Goal: Navigation & Orientation: Locate item on page

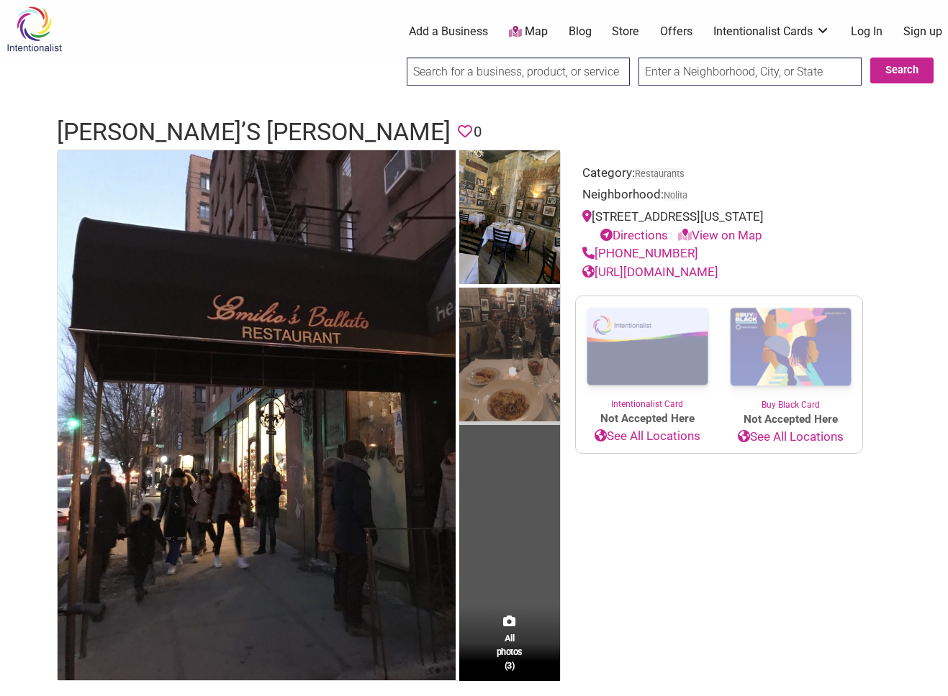
click at [491, 325] on img at bounding box center [509, 356] width 101 height 137
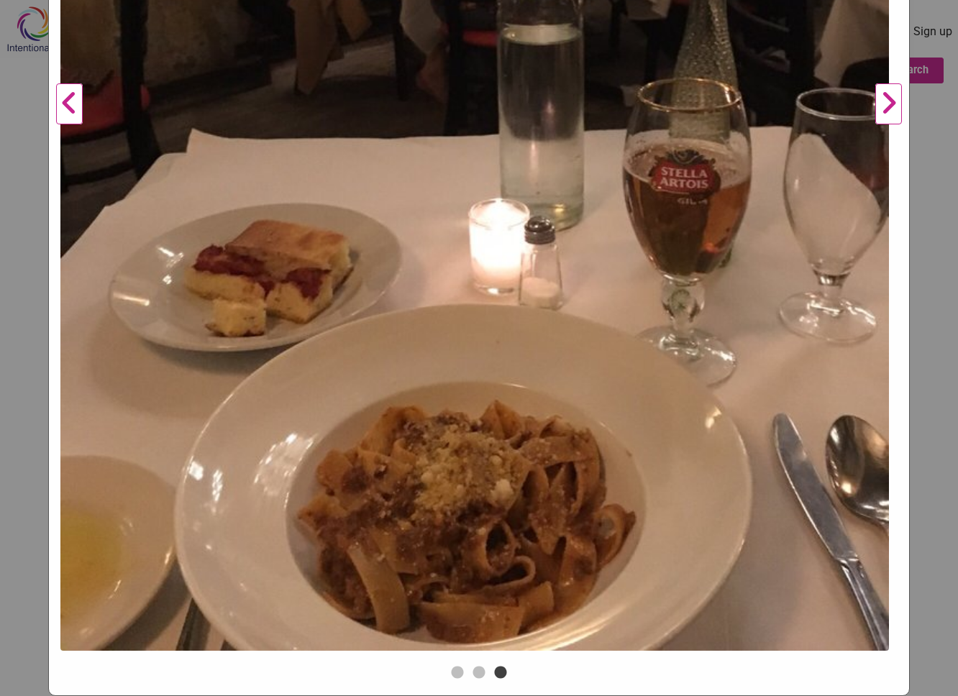
scroll to position [435, 0]
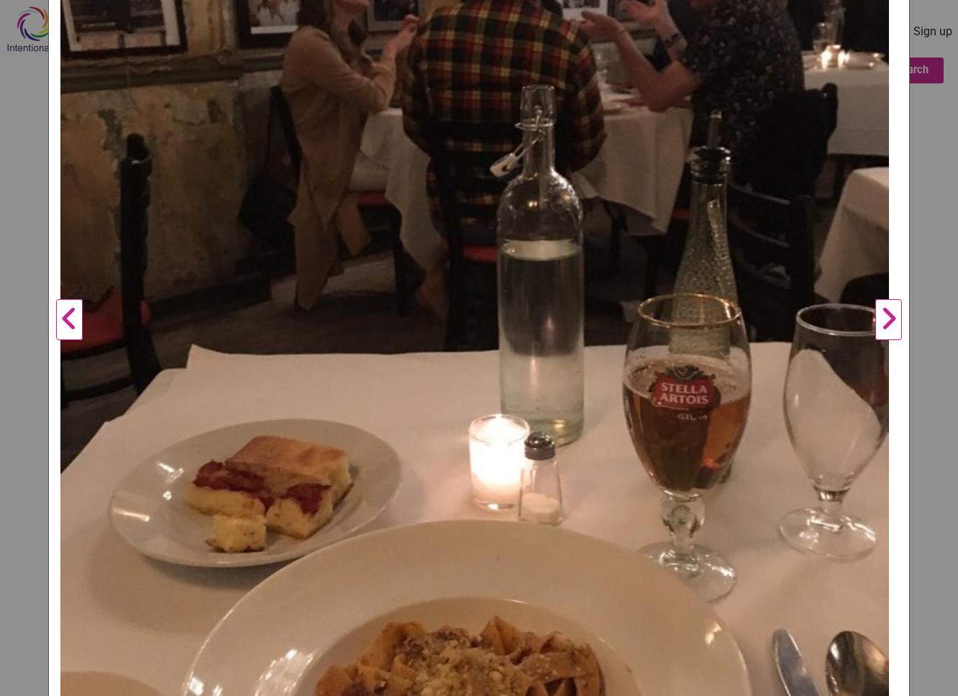
click at [876, 319] on button "Next" at bounding box center [889, 320] width 40 height 1117
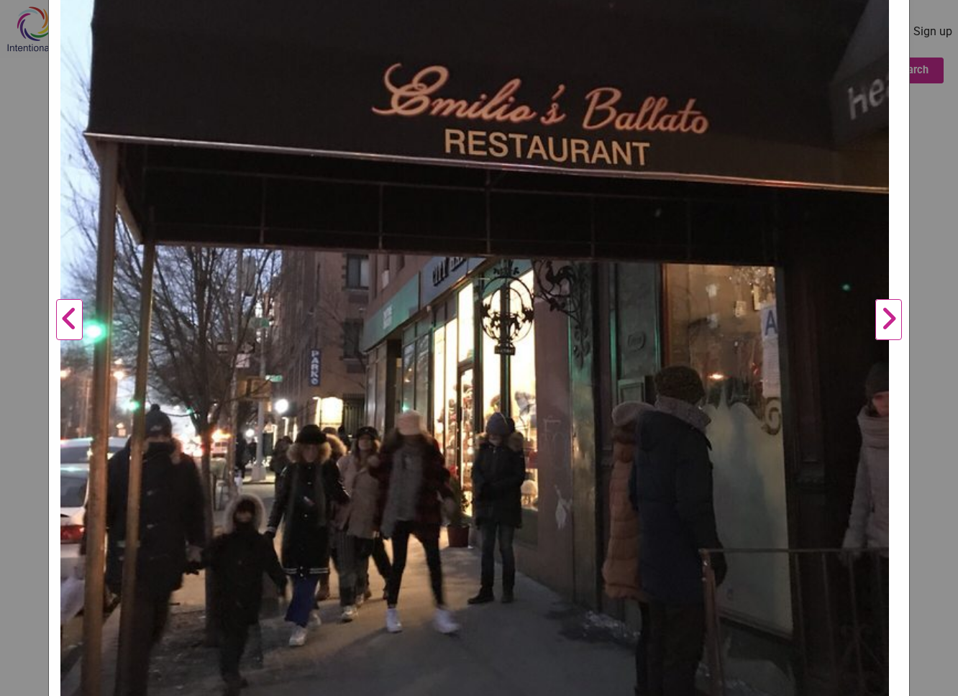
click at [876, 319] on button "Next" at bounding box center [889, 320] width 40 height 1117
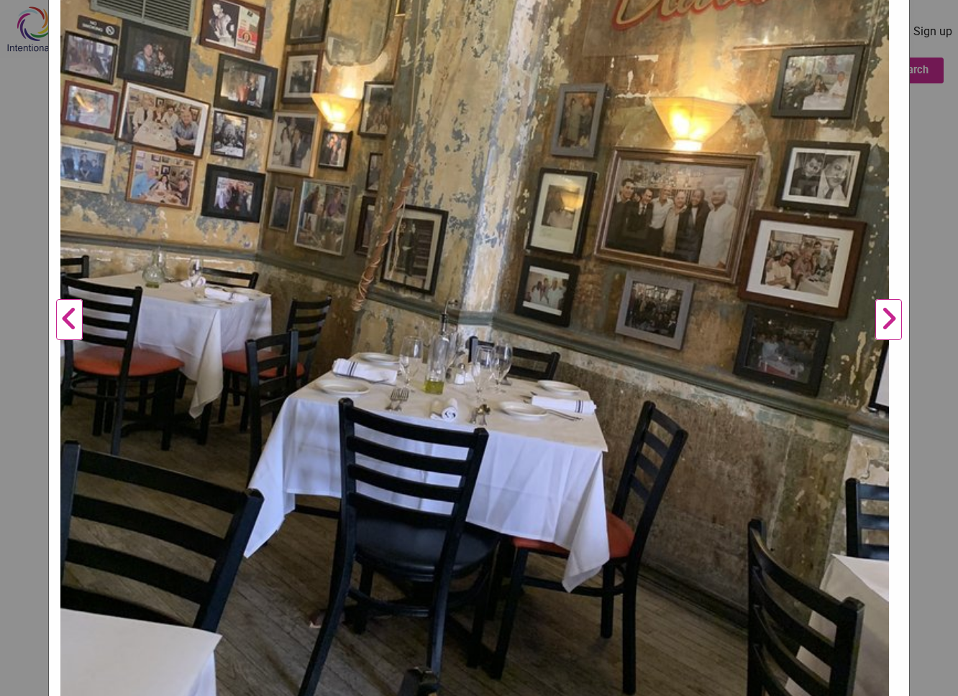
click at [876, 319] on button "Next" at bounding box center [889, 320] width 40 height 1117
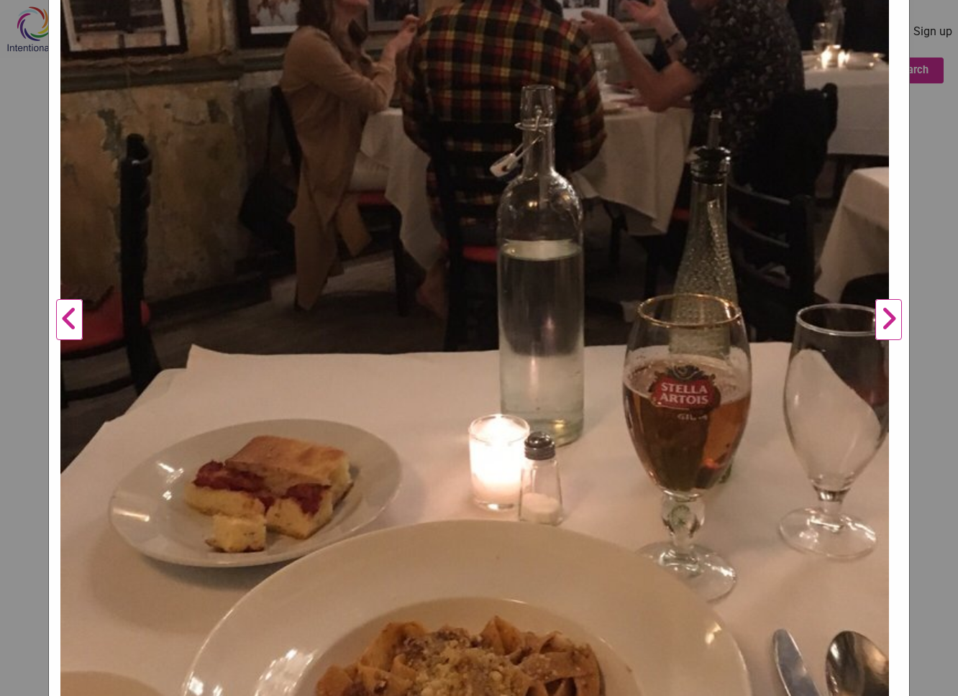
click at [876, 319] on button "Next" at bounding box center [889, 320] width 40 height 1117
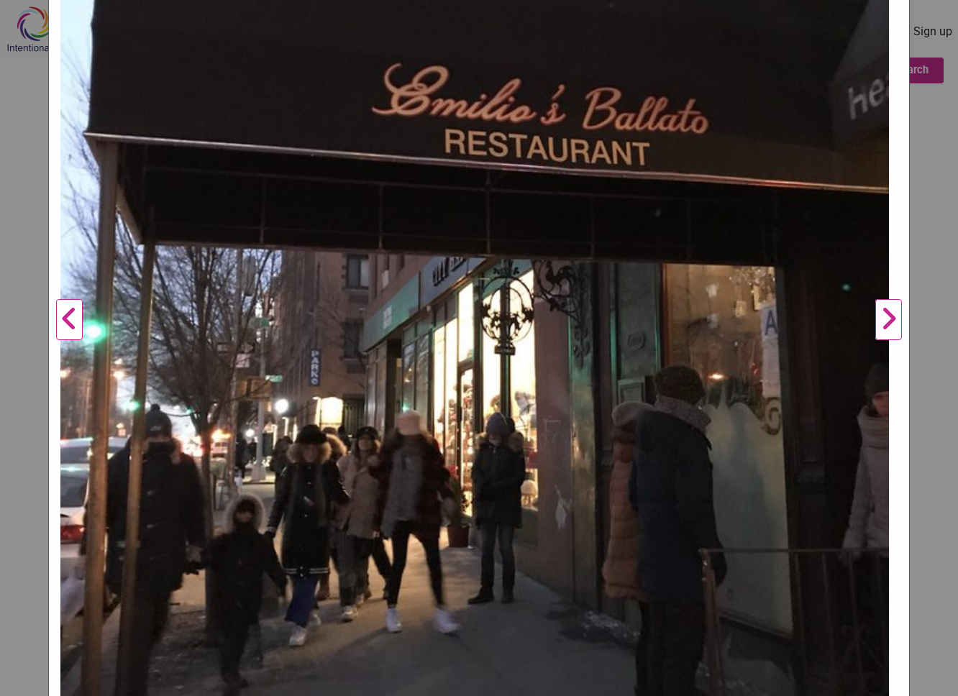
click at [876, 319] on button "Next" at bounding box center [889, 320] width 40 height 1117
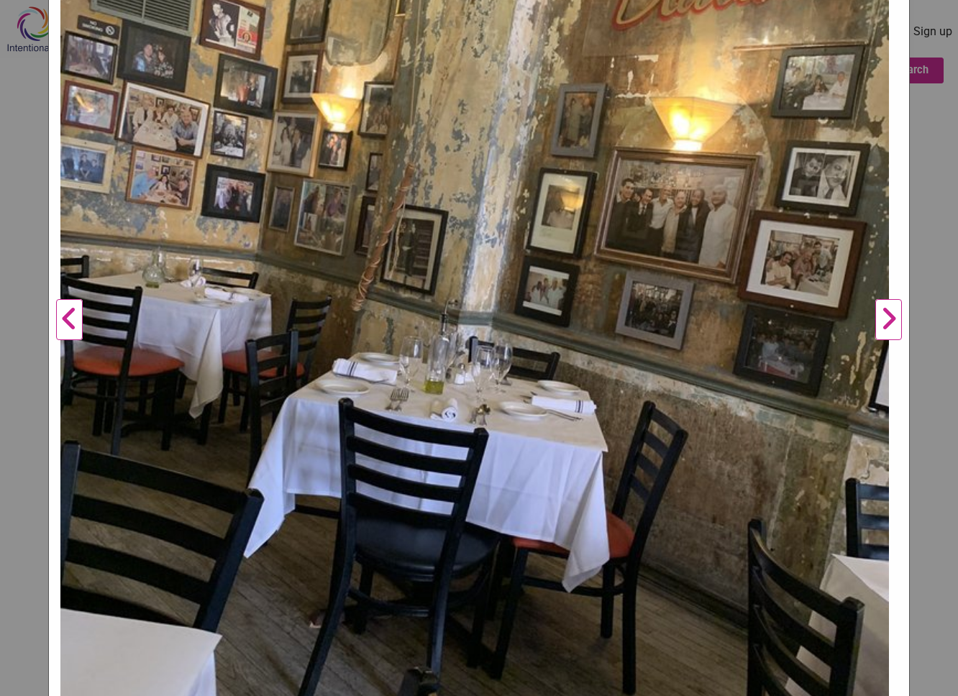
click at [876, 319] on button "Next" at bounding box center [889, 320] width 40 height 1117
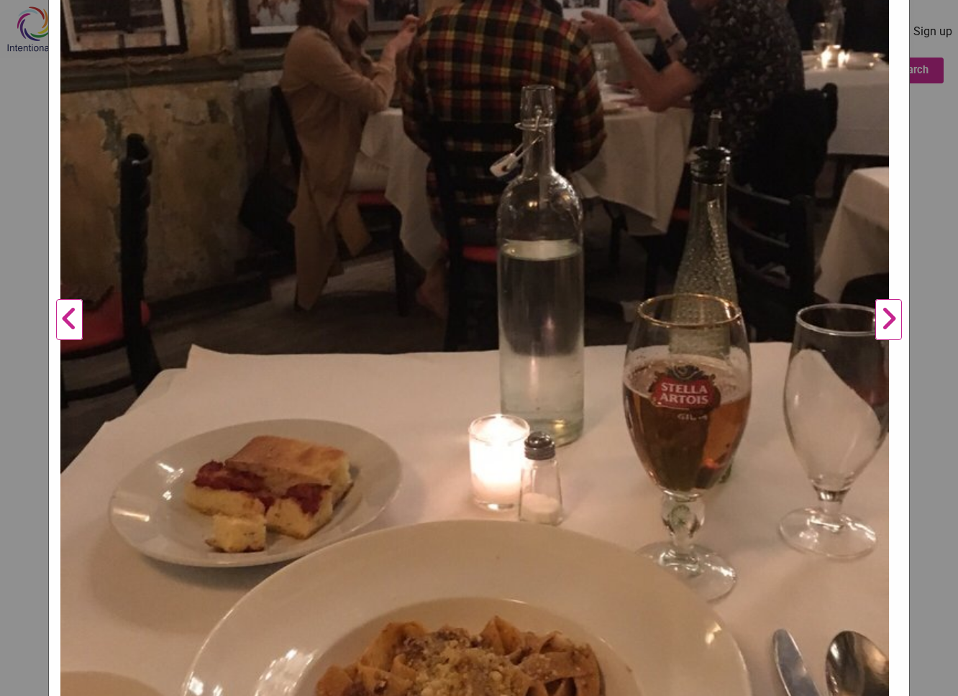
click at [876, 319] on button "Next" at bounding box center [889, 320] width 40 height 1117
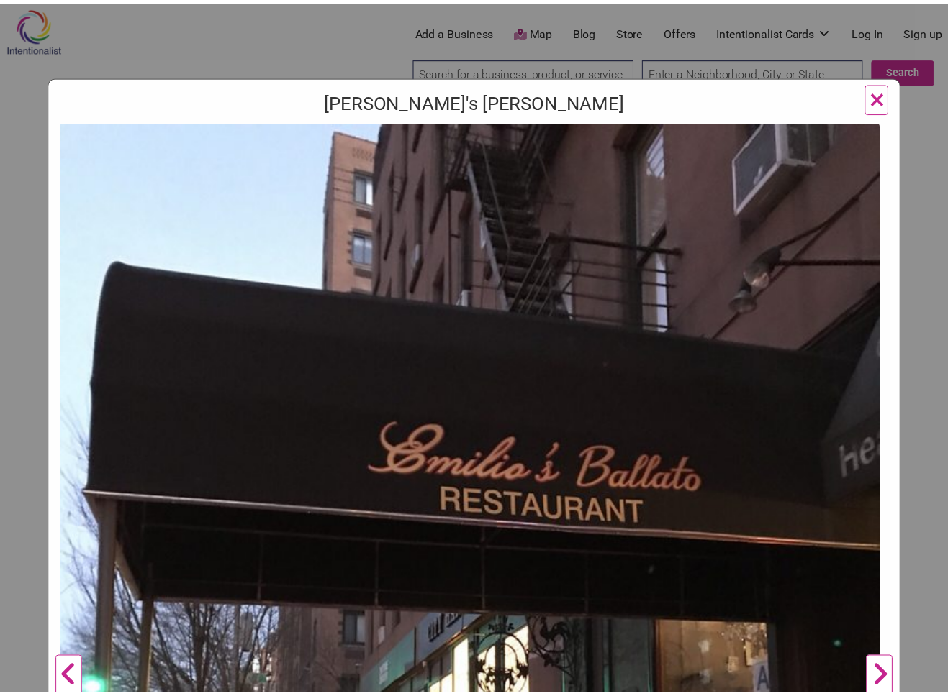
scroll to position [0, 0]
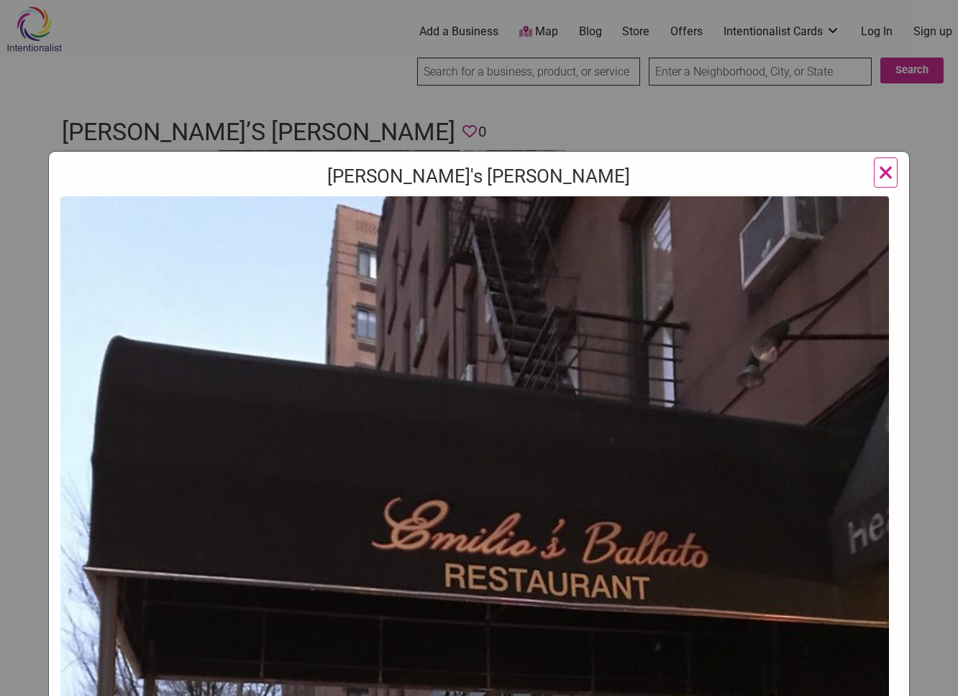
click at [301, 120] on div "[PERSON_NAME]'s [PERSON_NAME] Previous Next 1 2 3 ×" at bounding box center [479, 348] width 958 height 696
